Goal: Task Accomplishment & Management: Manage account settings

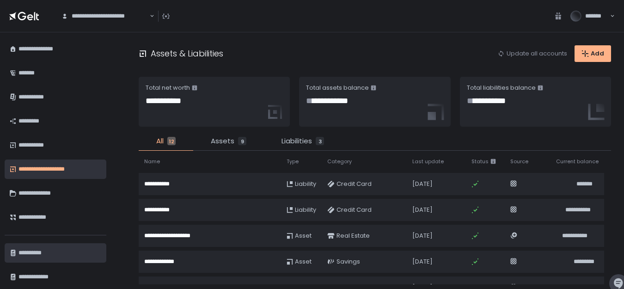
click at [44, 250] on div "**********" at bounding box center [58, 253] width 81 height 16
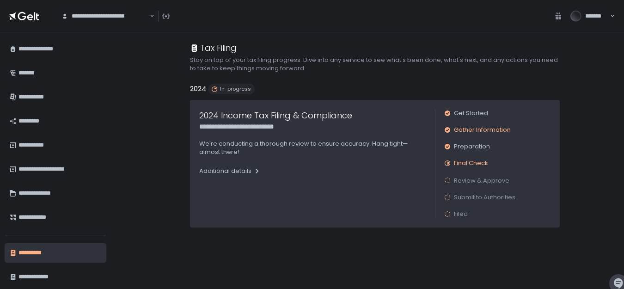
click at [473, 129] on span "Gather Information" at bounding box center [482, 130] width 57 height 8
click at [471, 113] on span "Get Started" at bounding box center [471, 113] width 34 height 8
click at [475, 133] on span "Gather Information" at bounding box center [482, 130] width 57 height 8
click at [472, 147] on span "Preparation" at bounding box center [472, 146] width 36 height 8
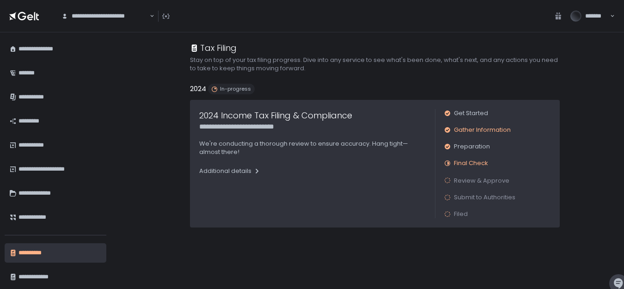
click at [464, 130] on span "Gather Information" at bounding box center [482, 130] width 57 height 8
click at [241, 169] on div "Additional details" at bounding box center [230, 171] width 62 height 8
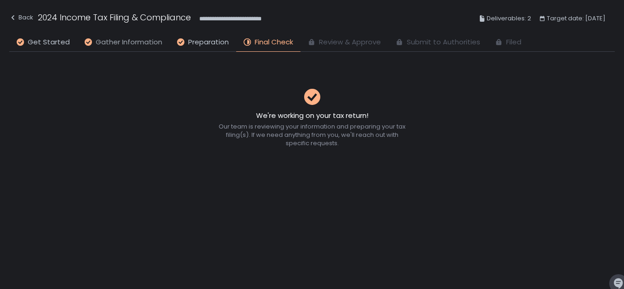
click at [148, 43] on span "Gather Information" at bounding box center [129, 42] width 67 height 11
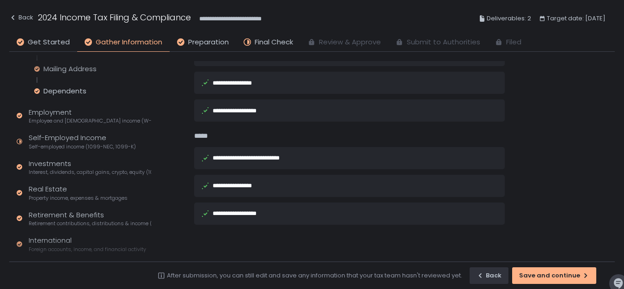
scroll to position [95, 0]
click at [96, 142] on div "Self-Employed Income Self-employed income (1099-NEC, 1099-K)" at bounding box center [82, 141] width 107 height 18
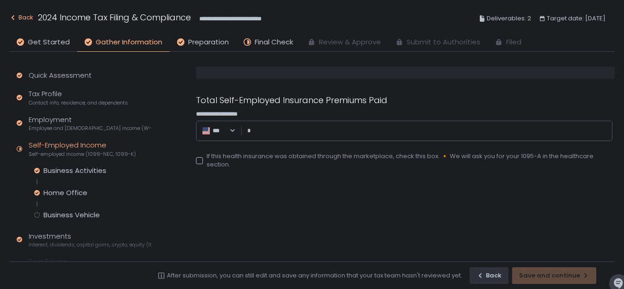
click at [13, 18] on icon "button" at bounding box center [13, 17] width 3 height 5
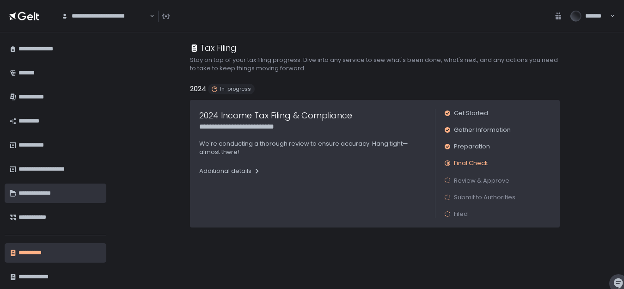
click at [61, 191] on div "**********" at bounding box center [58, 193] width 81 height 16
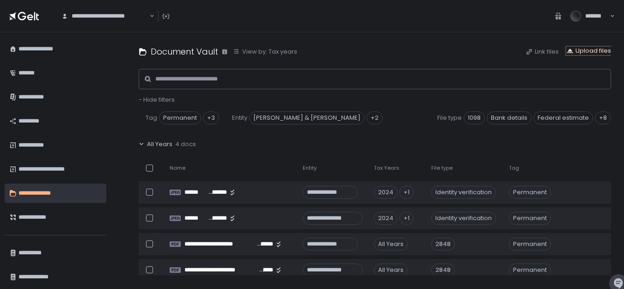
click at [595, 49] on div "Upload files" at bounding box center [588, 51] width 45 height 8
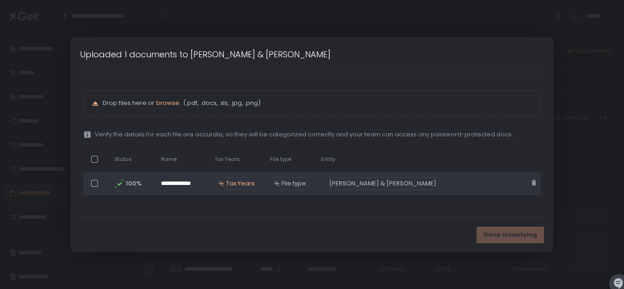
click at [255, 181] on span "Tax Years" at bounding box center [240, 183] width 29 height 8
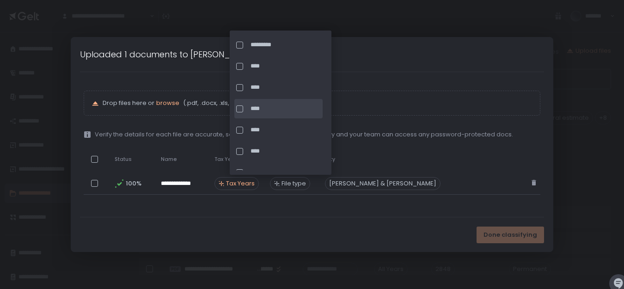
click at [241, 109] on div at bounding box center [239, 108] width 7 height 7
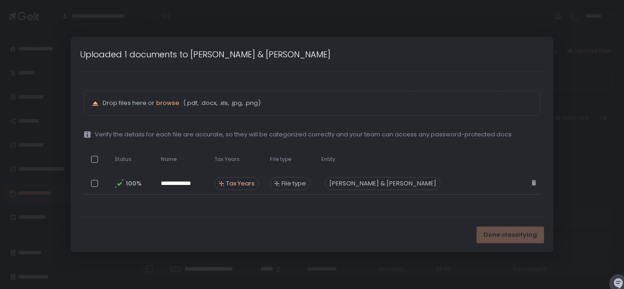
click at [375, 141] on div "**********" at bounding box center [312, 145] width 457 height 108
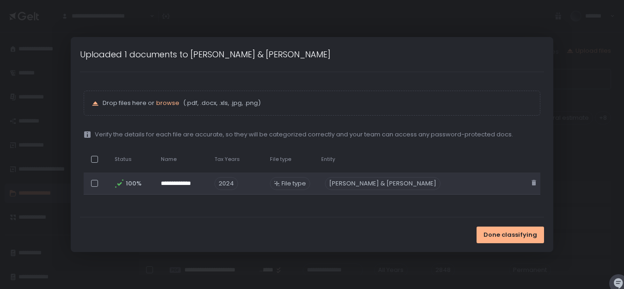
click at [306, 184] on span "File type" at bounding box center [294, 183] width 25 height 8
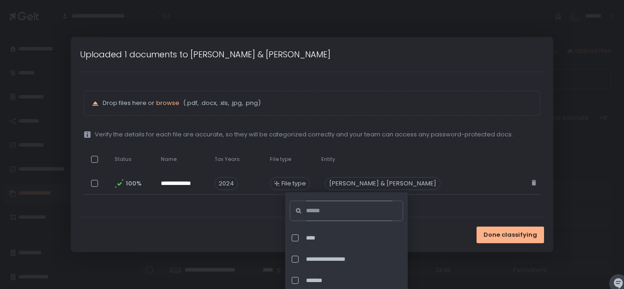
click at [319, 212] on input at bounding box center [349, 211] width 86 height 20
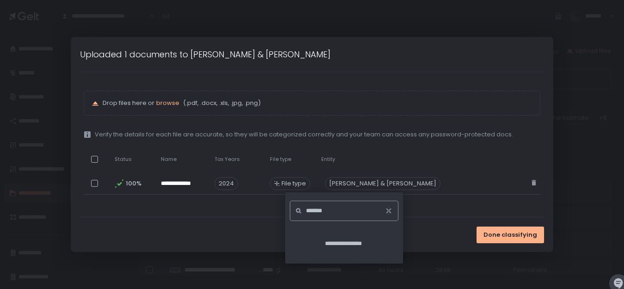
type input "*******"
click at [388, 213] on icon "button" at bounding box center [388, 210] width 7 height 7
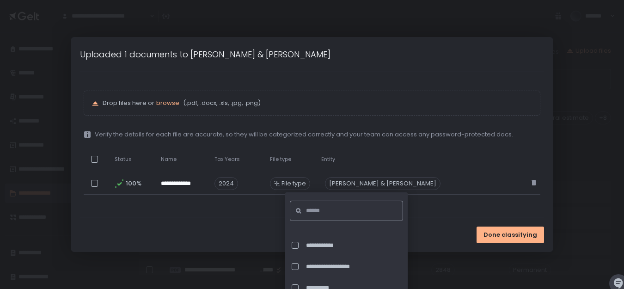
scroll to position [2226, 0]
click at [292, 266] on div at bounding box center [295, 267] width 7 height 7
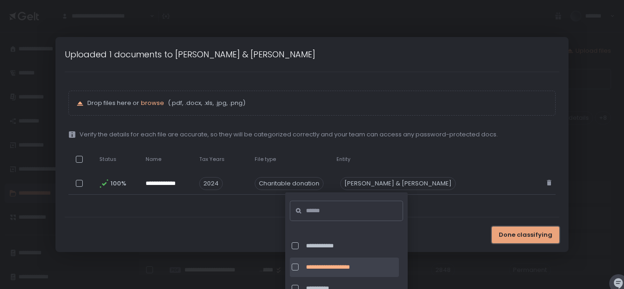
click at [499, 236] on span "Done classifying" at bounding box center [526, 235] width 54 height 8
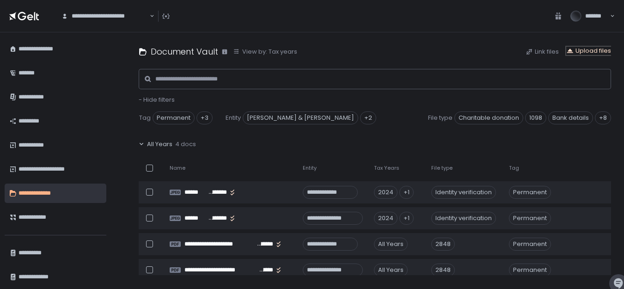
click at [585, 51] on div "Upload files" at bounding box center [588, 51] width 45 height 8
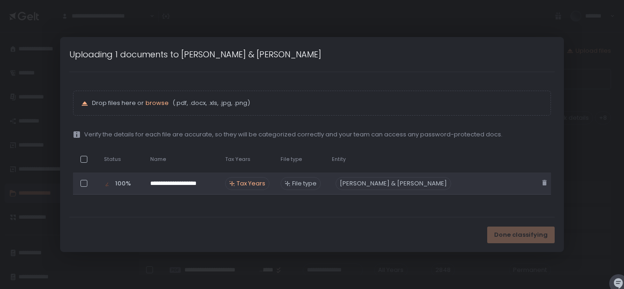
click at [265, 185] on span "Tax Years" at bounding box center [251, 183] width 29 height 8
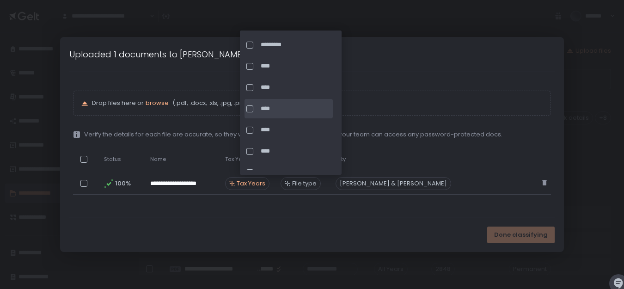
click at [250, 109] on div at bounding box center [249, 108] width 7 height 7
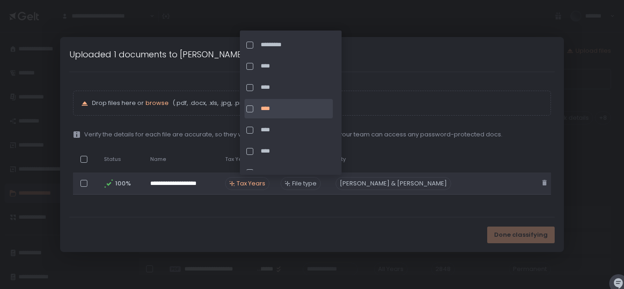
click at [308, 185] on span "File type" at bounding box center [304, 183] width 25 height 8
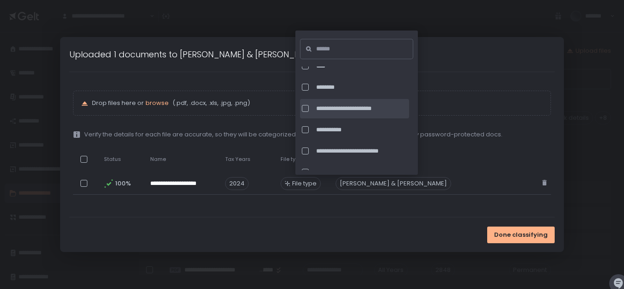
scroll to position [2882, 0]
click at [306, 108] on div at bounding box center [305, 108] width 7 height 7
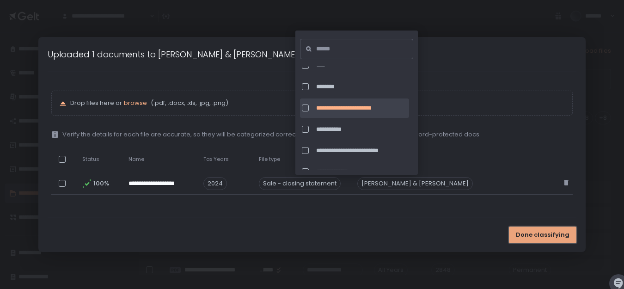
click at [516, 234] on span "Done classifying" at bounding box center [543, 235] width 54 height 8
